Goal: Task Accomplishment & Management: Complete application form

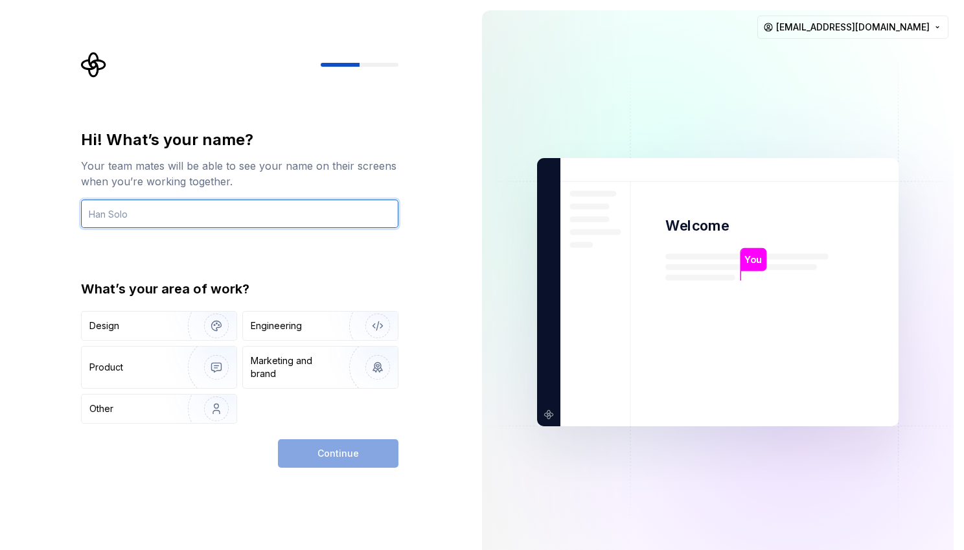
click at [227, 208] on input "text" at bounding box center [239, 214] width 317 height 29
type input "Max"
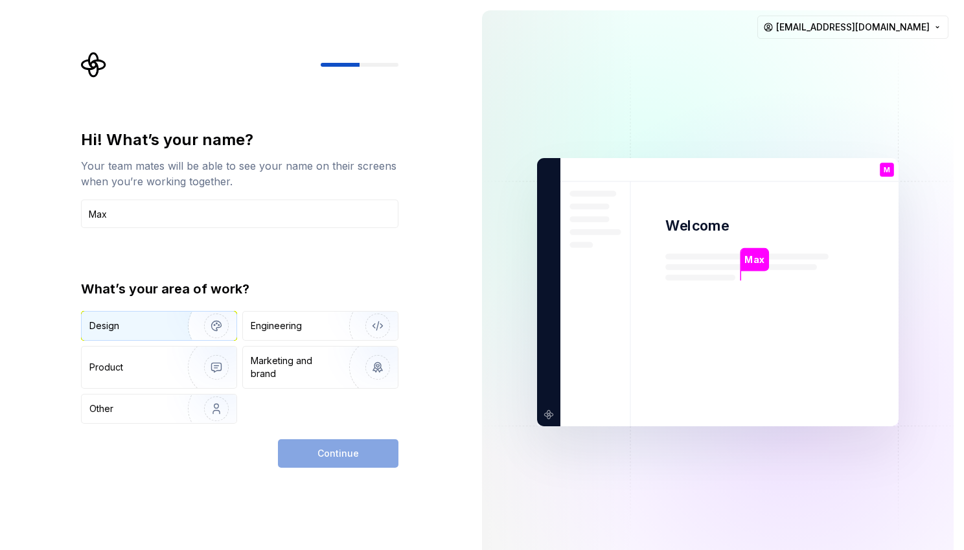
click at [144, 321] on div "Design" at bounding box center [130, 325] width 82 height 13
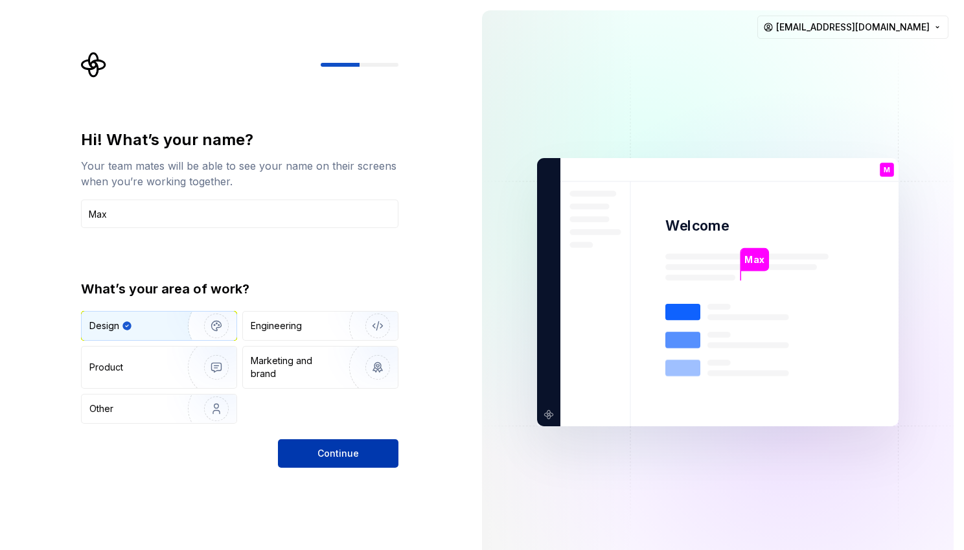
click at [343, 453] on span "Continue" at bounding box center [337, 453] width 41 height 13
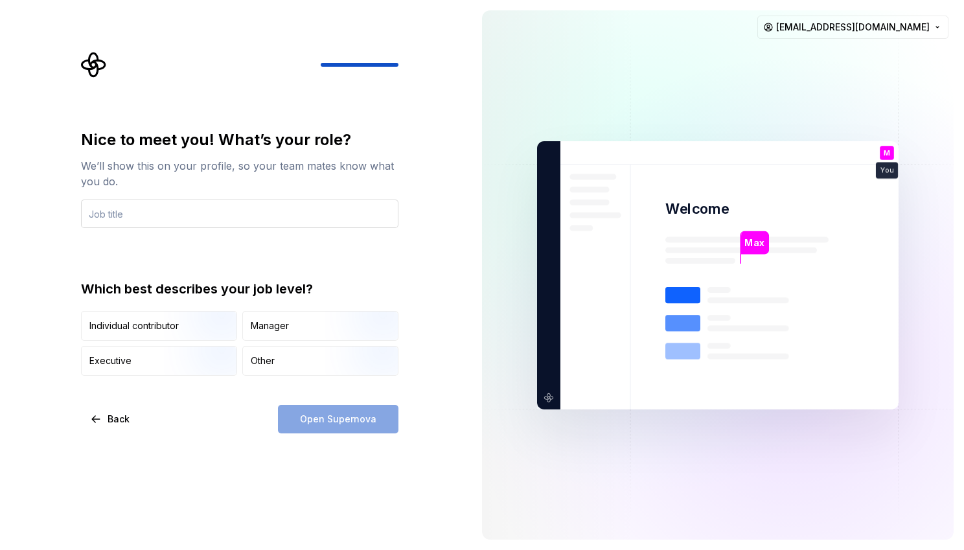
click at [290, 221] on input "text" at bounding box center [239, 214] width 317 height 29
type input "Head of UX"
click at [329, 333] on img "button" at bounding box center [366, 342] width 83 height 87
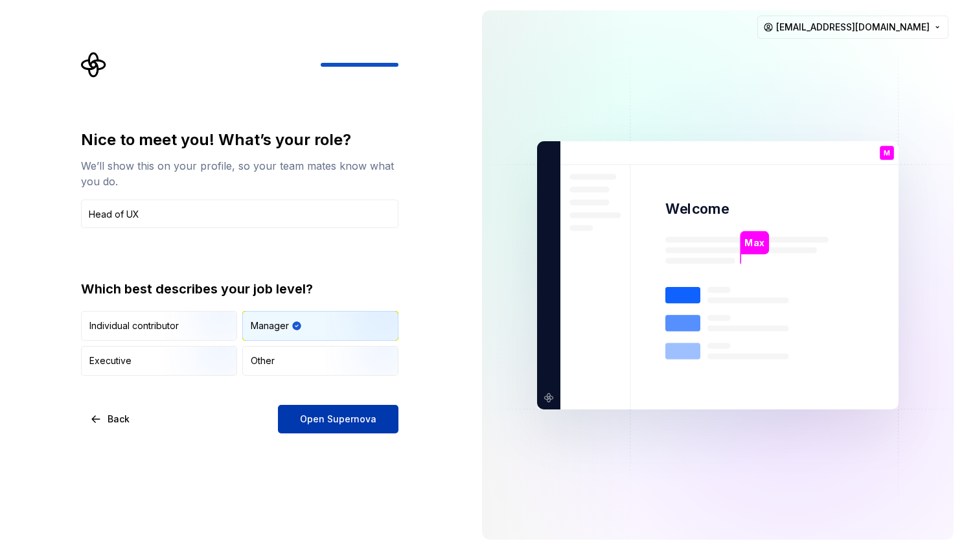
click at [331, 429] on button "Open Supernova" at bounding box center [338, 419] width 120 height 29
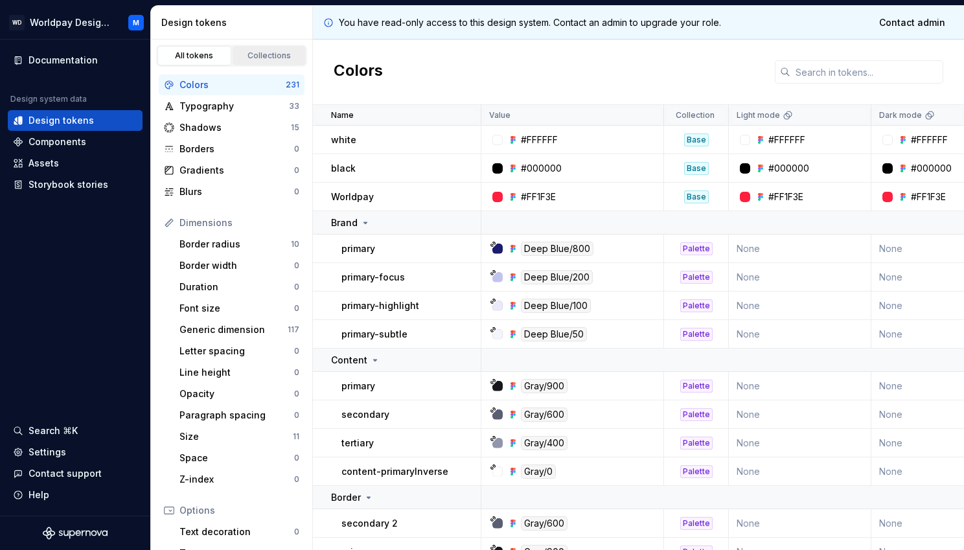
click at [254, 54] on div "Collections" at bounding box center [269, 56] width 65 height 10
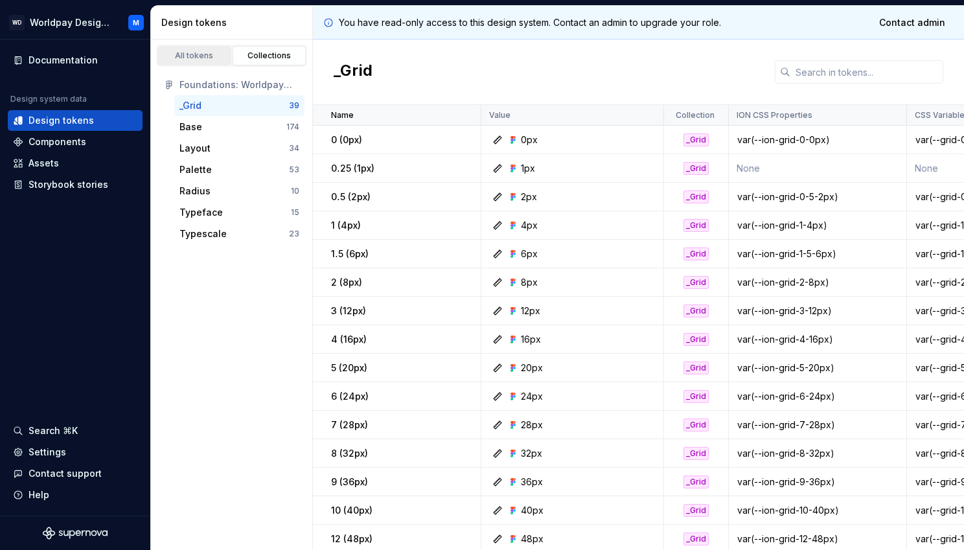
click at [179, 55] on div "All tokens" at bounding box center [194, 56] width 65 height 10
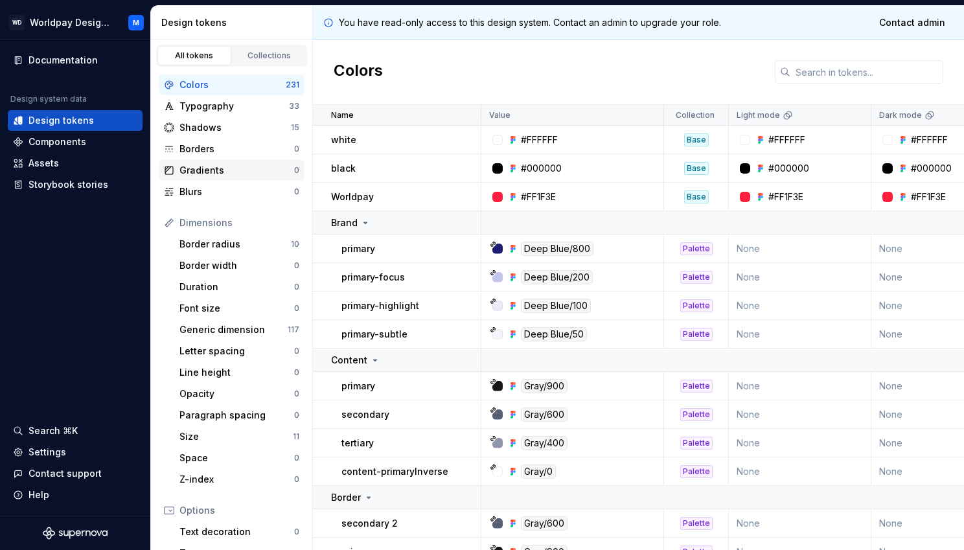
click at [225, 171] on div "Gradients" at bounding box center [236, 170] width 115 height 13
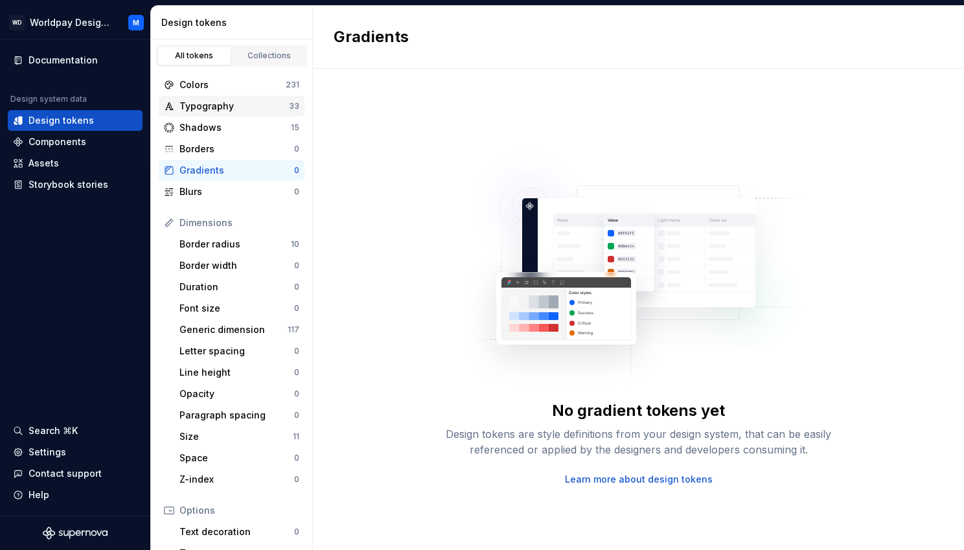
click at [225, 109] on div "Typography" at bounding box center [233, 106] width 109 height 13
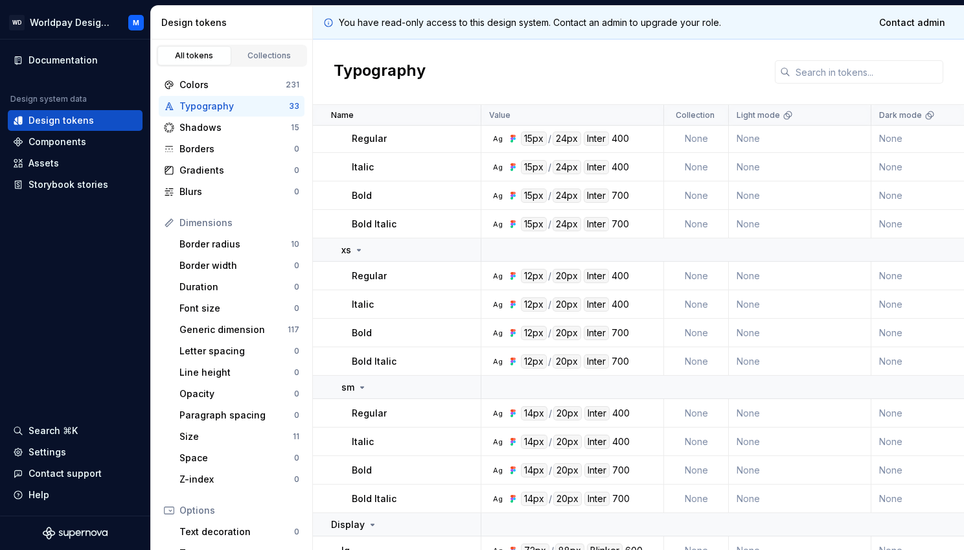
scroll to position [712, 0]
